Goal: Task Accomplishment & Management: Use online tool/utility

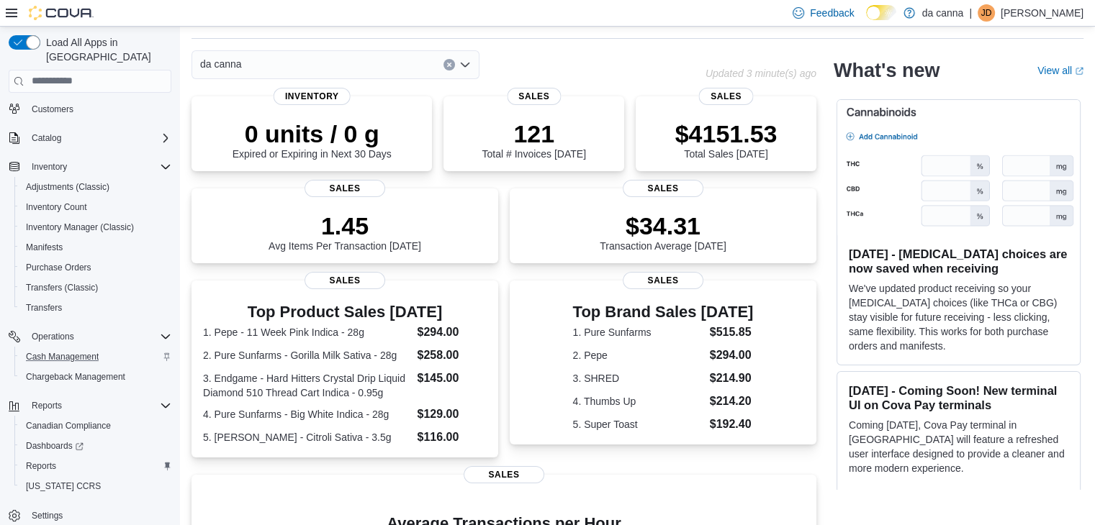
scroll to position [288, 0]
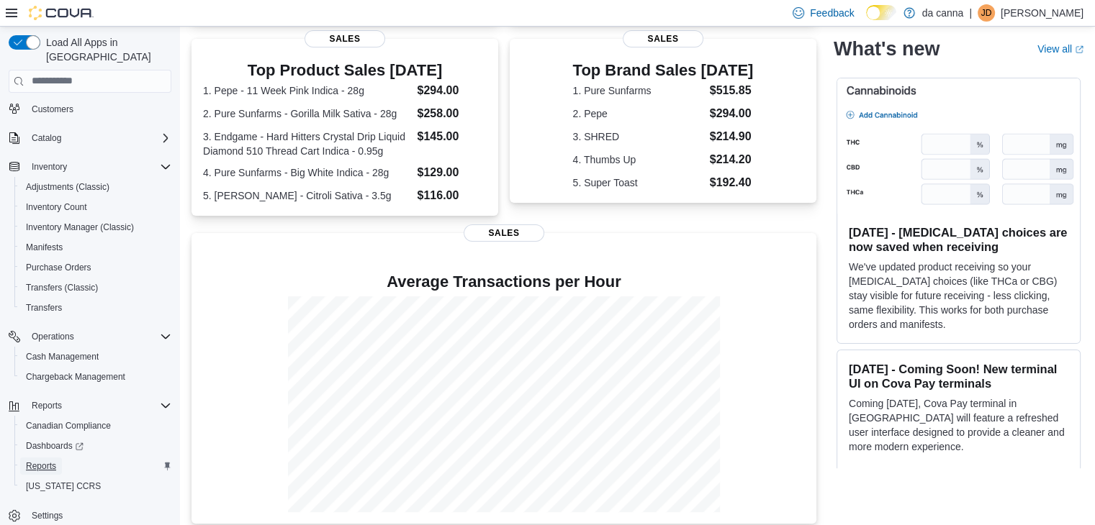
click at [46, 461] on span "Reports" at bounding box center [41, 467] width 30 height 12
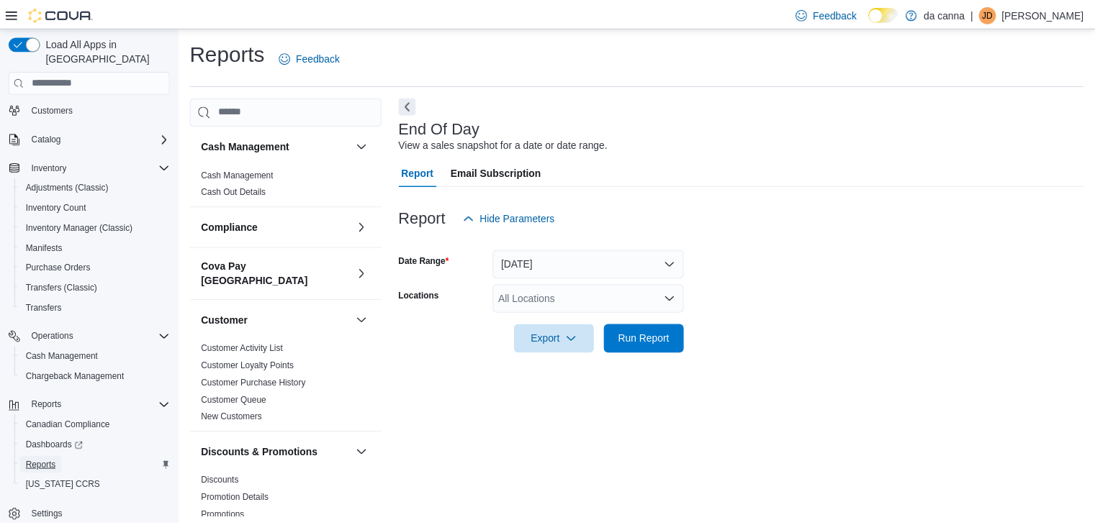
scroll to position [5, 0]
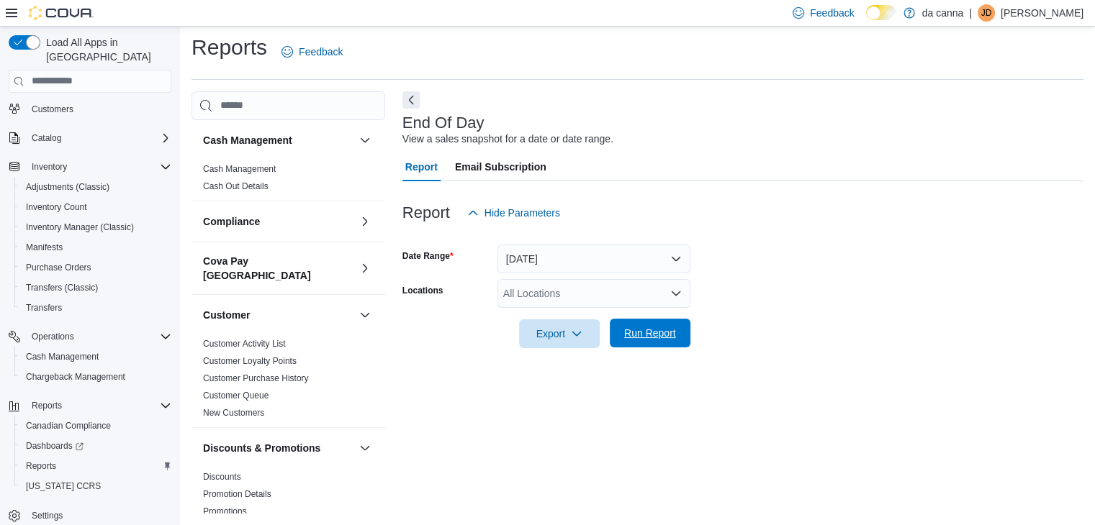
click at [655, 345] on span "Run Report" at bounding box center [649, 333] width 63 height 29
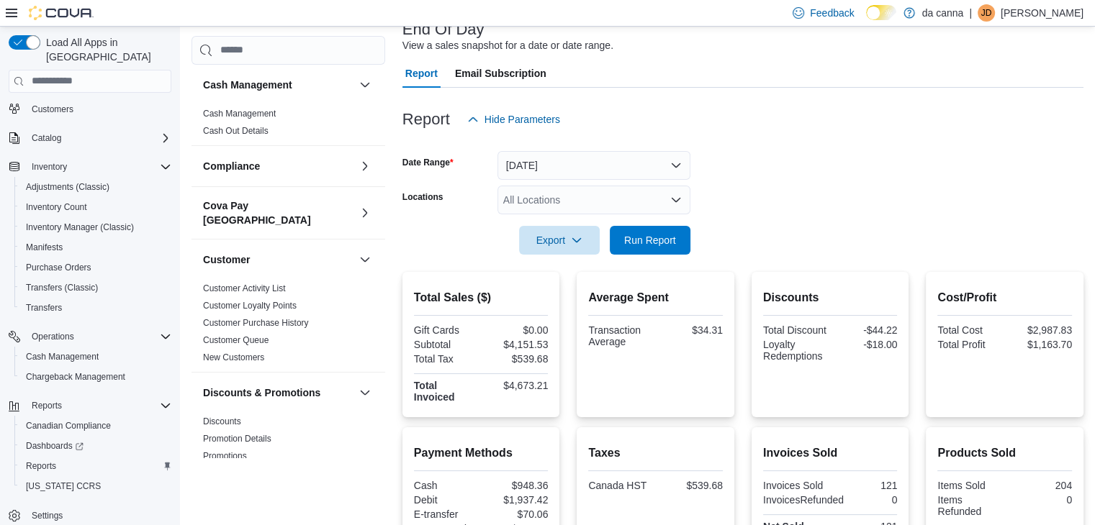
scroll to position [97, 0]
click at [667, 250] on span "Run Report" at bounding box center [649, 241] width 63 height 29
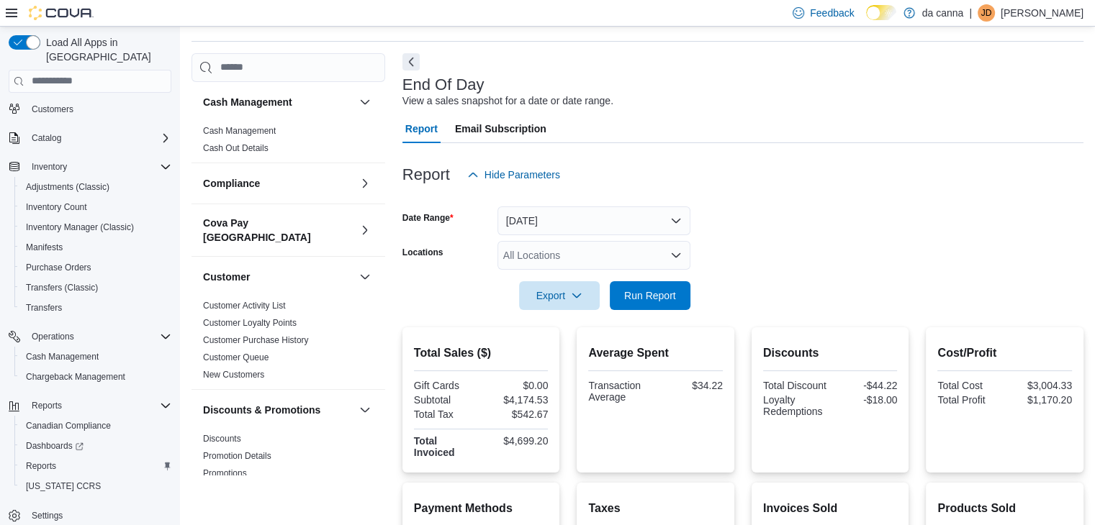
scroll to position [0, 0]
